Goal: Information Seeking & Learning: Learn about a topic

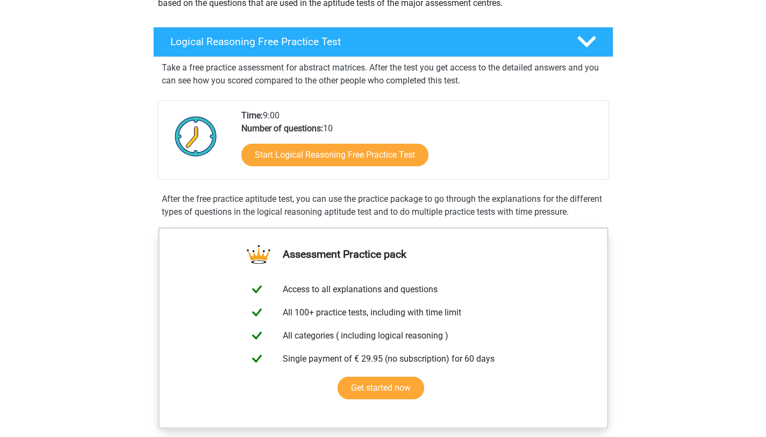
scroll to position [150, 0]
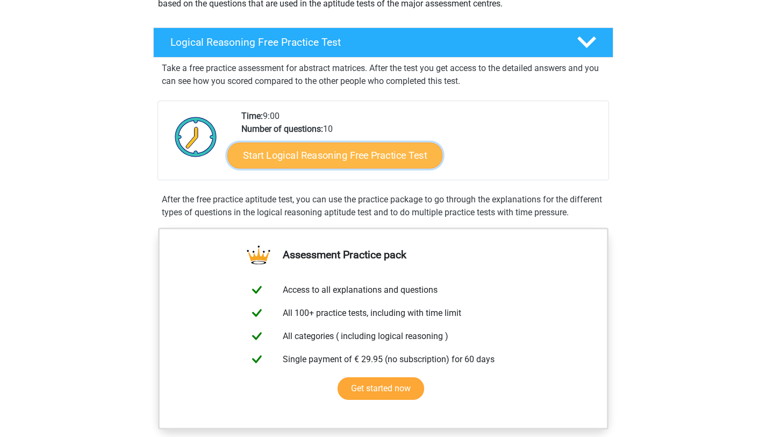
click at [344, 159] on link "Start Logical Reasoning Free Practice Test" at bounding box center [335, 155] width 215 height 26
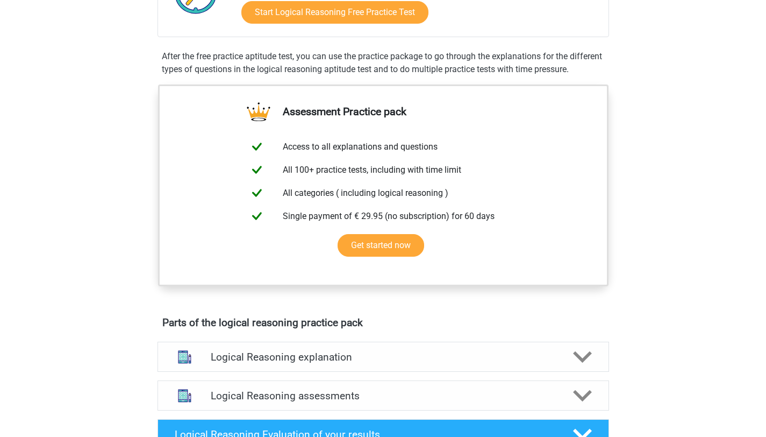
scroll to position [295, 0]
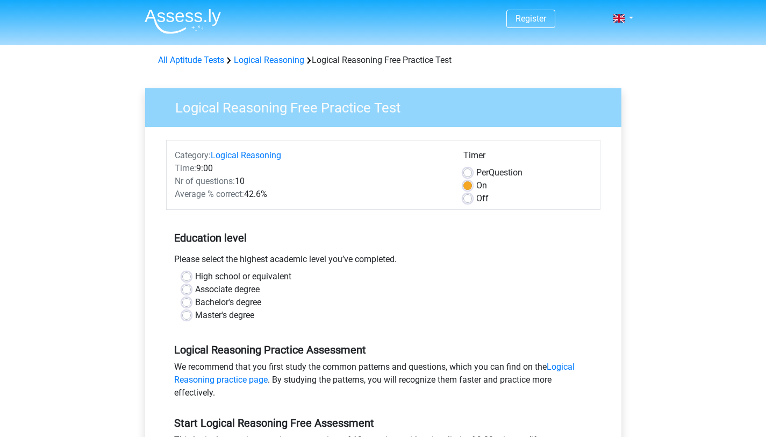
click at [252, 276] on label "High school or equivalent" at bounding box center [243, 276] width 96 height 13
click at [191, 276] on input "High school or equivalent" at bounding box center [186, 275] width 9 height 11
radio input "true"
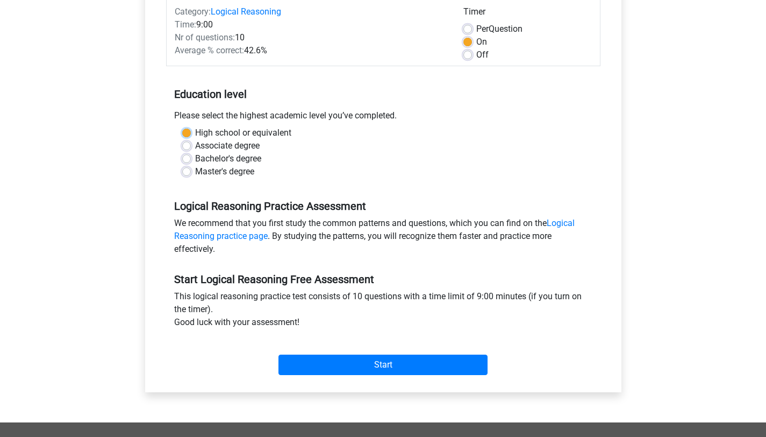
scroll to position [159, 0]
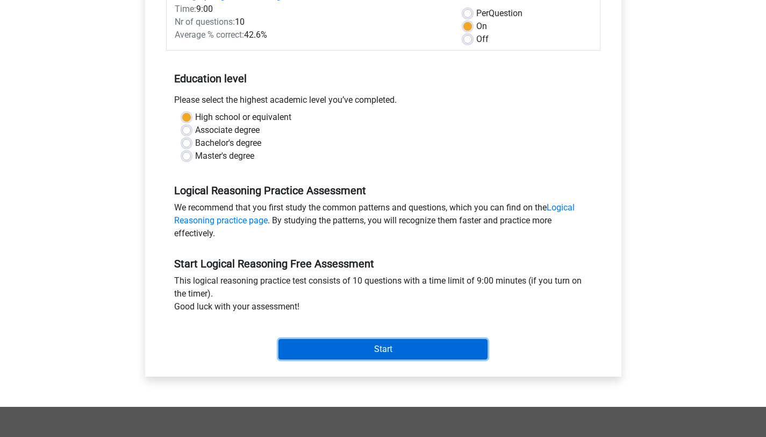
click at [333, 346] on input "Start" at bounding box center [383, 349] width 209 height 20
